Goal: Task Accomplishment & Management: Manage account settings

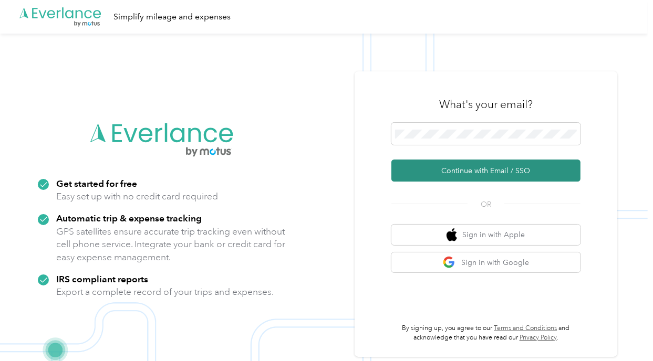
click at [480, 161] on button "Continue with Email / SSO" at bounding box center [485, 171] width 189 height 22
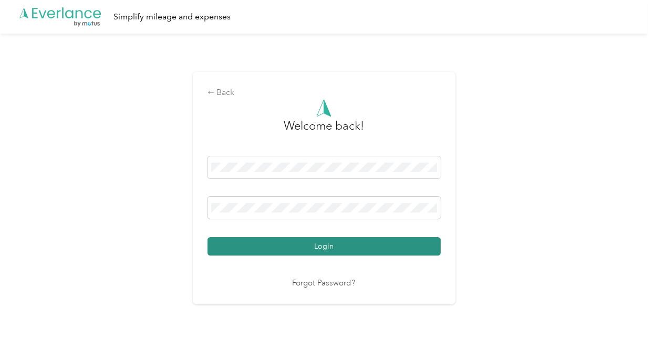
click at [310, 250] on button "Login" at bounding box center [323, 246] width 233 height 18
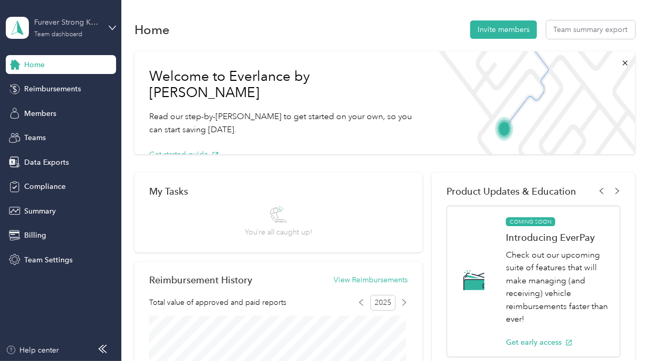
click at [57, 37] on div "Team dashboard" at bounding box center [58, 35] width 48 height 6
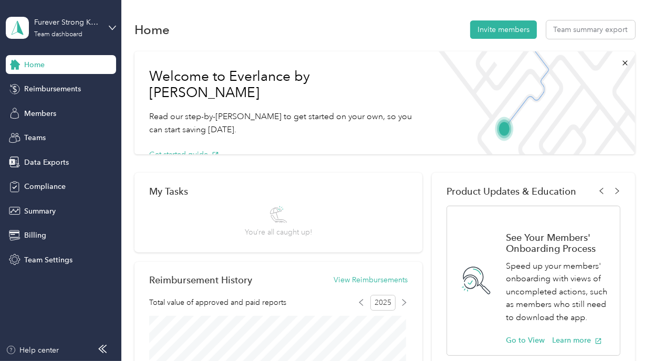
click at [48, 106] on div "Personal dashboard" at bounding box center [48, 110] width 66 height 11
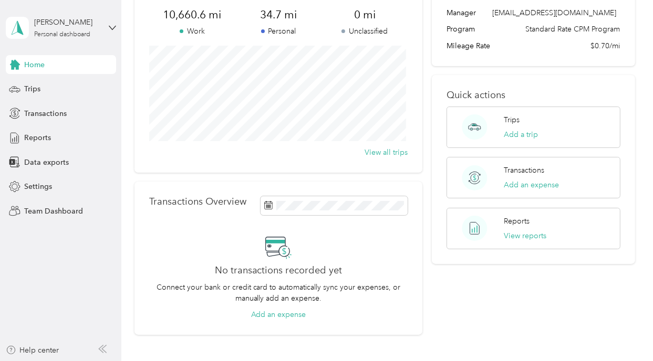
scroll to position [102, 0]
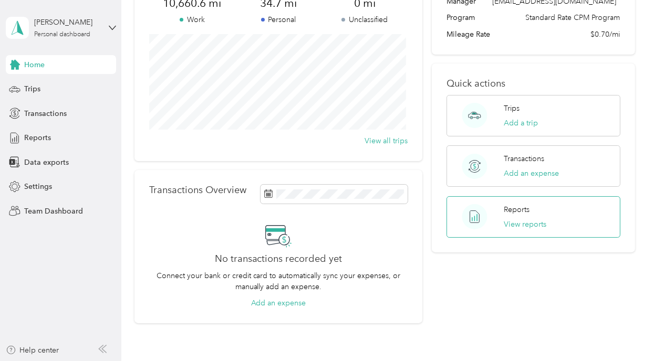
click at [500, 224] on div "Reports View reports" at bounding box center [533, 216] width 174 height 41
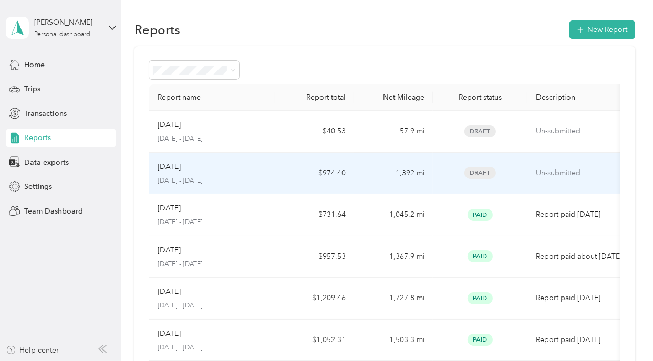
click at [252, 176] on p "[DATE] - [DATE]" at bounding box center [212, 180] width 109 height 9
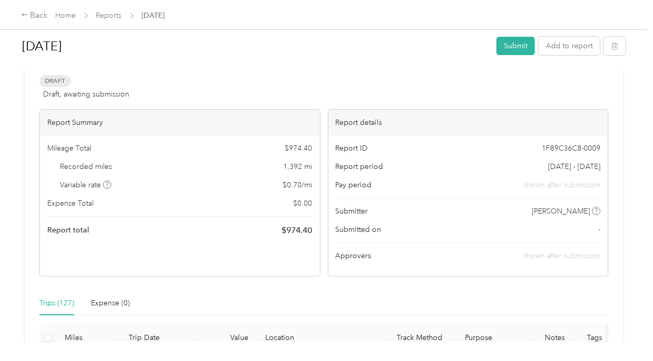
scroll to position [20, 0]
click at [504, 40] on button "Submit" at bounding box center [515, 46] width 38 height 18
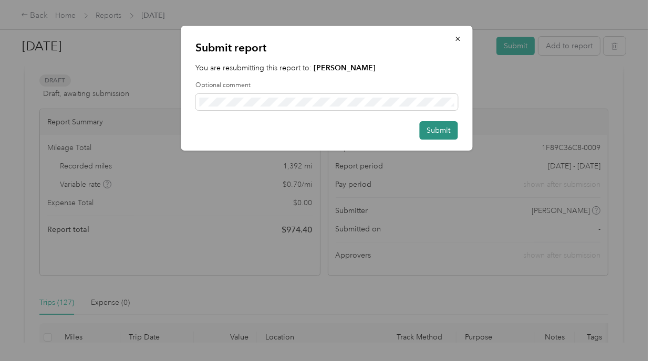
click at [443, 126] on button "Submit" at bounding box center [438, 130] width 38 height 18
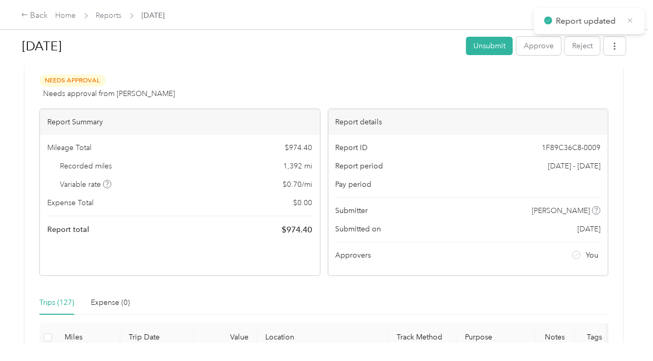
click at [631, 22] on icon at bounding box center [630, 20] width 5 height 5
click at [536, 49] on button "Approve" at bounding box center [538, 46] width 45 height 18
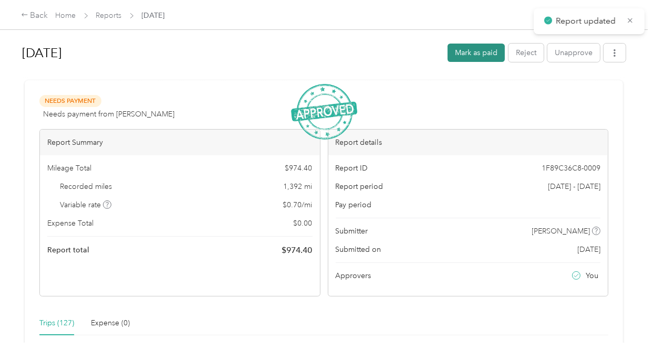
click at [474, 47] on button "Mark as paid" at bounding box center [475, 53] width 57 height 18
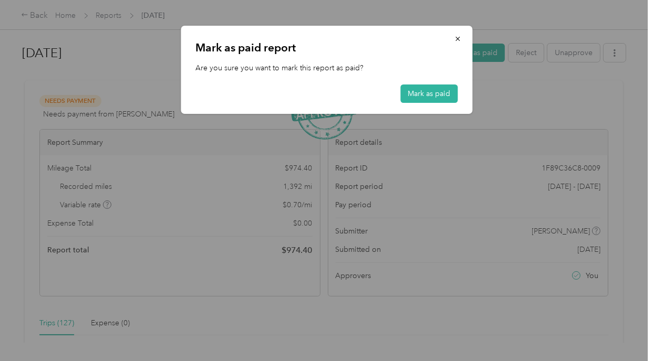
click at [433, 83] on div "[PERSON_NAME] as paid report Are you sure you want to mark this report as paid?…" at bounding box center [326, 70] width 291 height 88
click at [432, 89] on button "Mark as paid" at bounding box center [428, 94] width 57 height 18
